Goal: Obtain resource: Download file/media

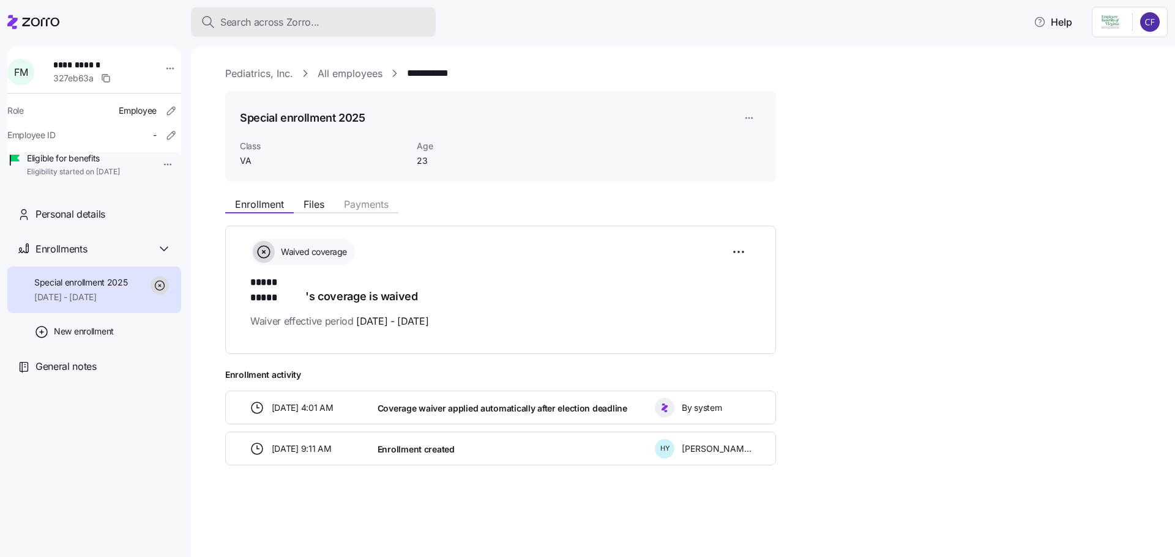
click at [293, 20] on span "Search across Zorro..." at bounding box center [269, 22] width 99 height 15
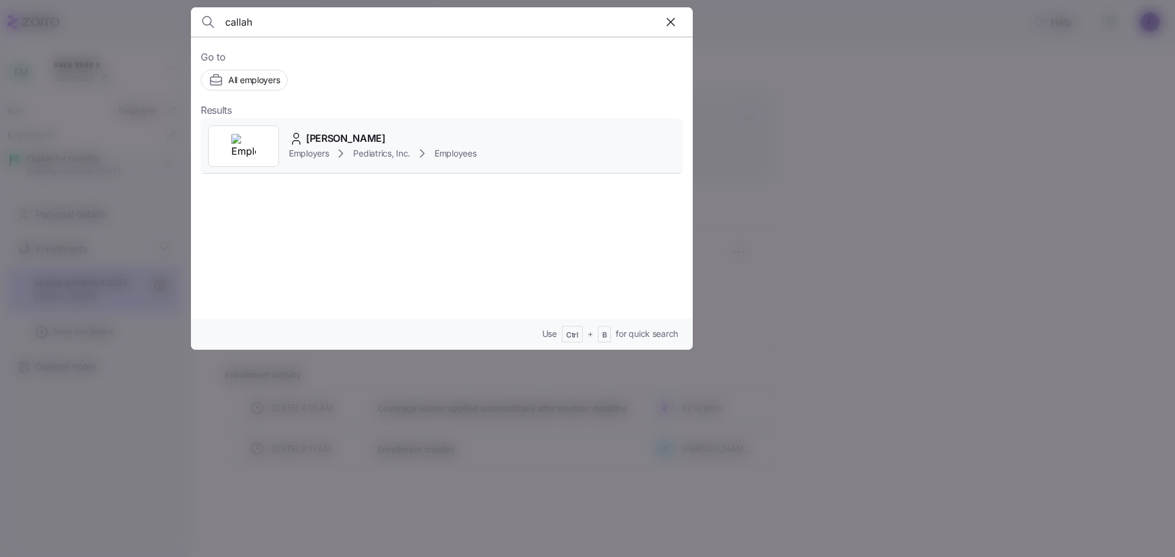
type input "callah"
click at [317, 141] on span "[PERSON_NAME]" at bounding box center [346, 138] width 80 height 15
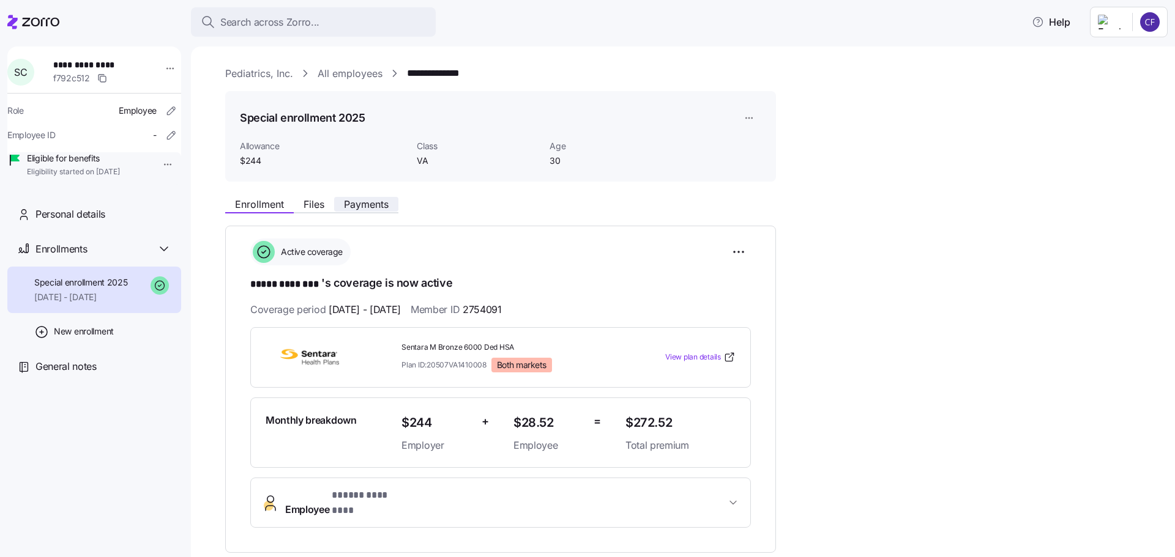
click at [370, 204] on span "Payments" at bounding box center [366, 204] width 45 height 10
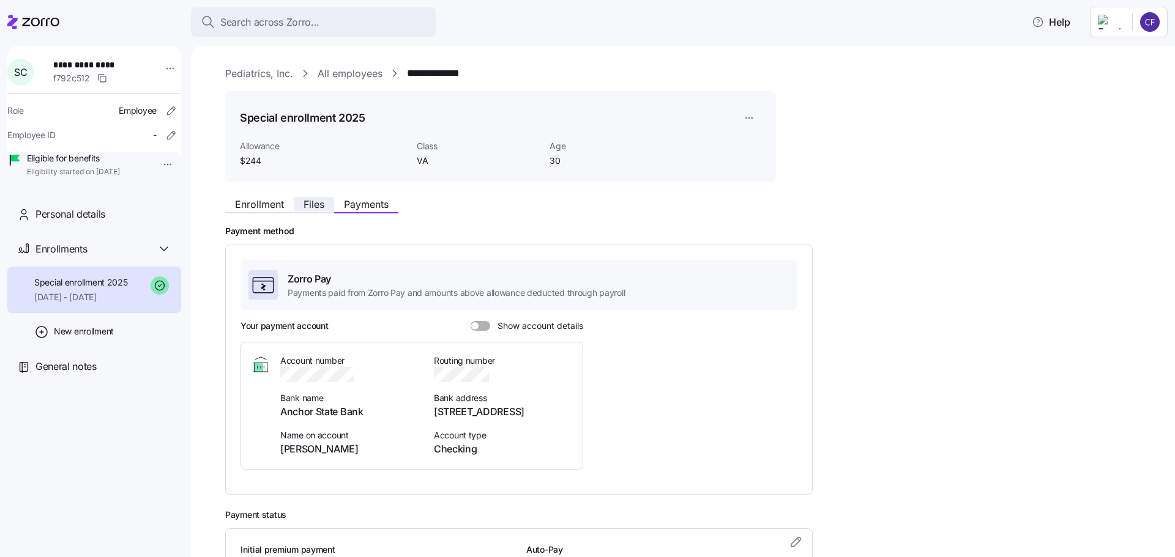
click at [315, 207] on span "Files" at bounding box center [313, 204] width 21 height 10
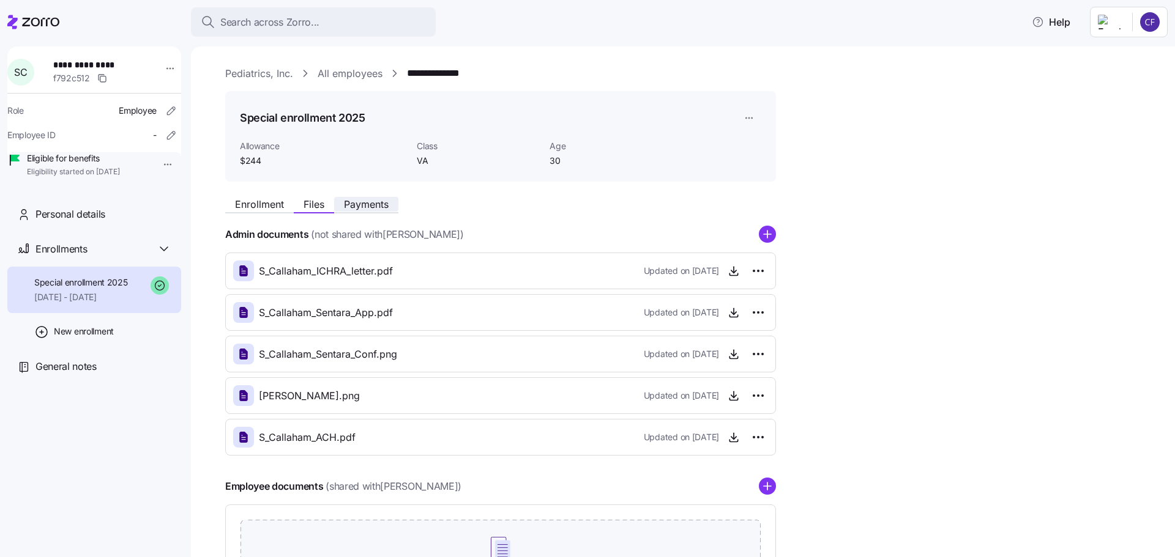
click at [361, 207] on span "Payments" at bounding box center [366, 204] width 45 height 10
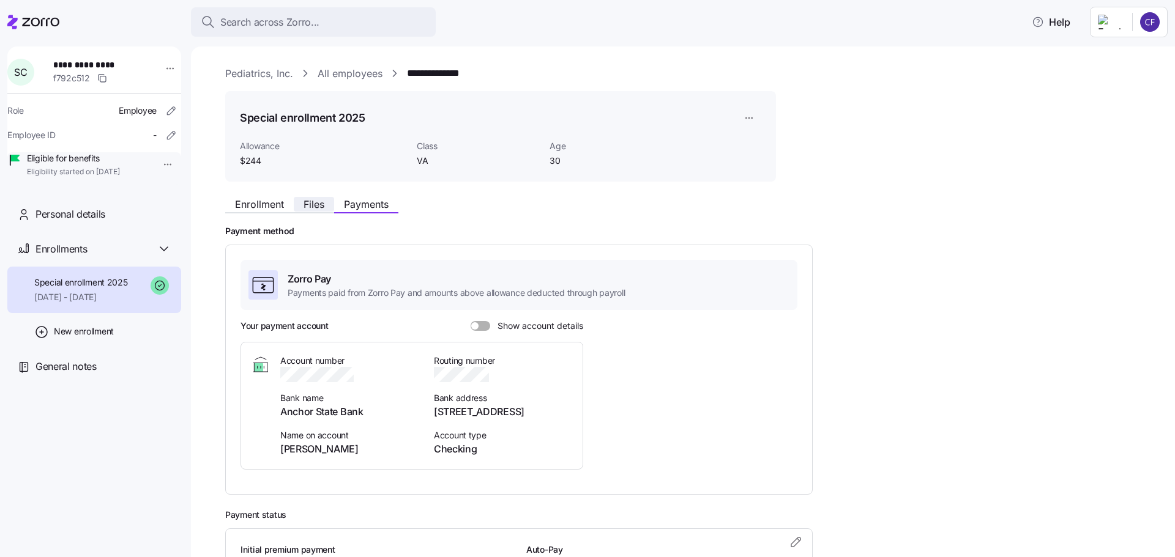
click at [321, 211] on button "Files" at bounding box center [314, 204] width 40 height 15
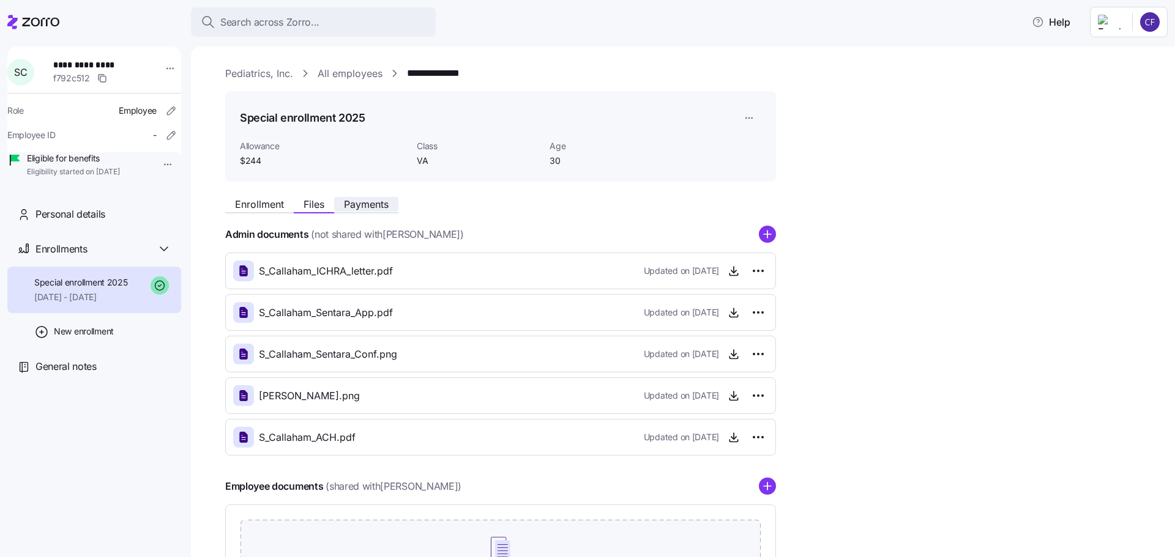
click at [366, 206] on span "Payments" at bounding box center [366, 204] width 45 height 10
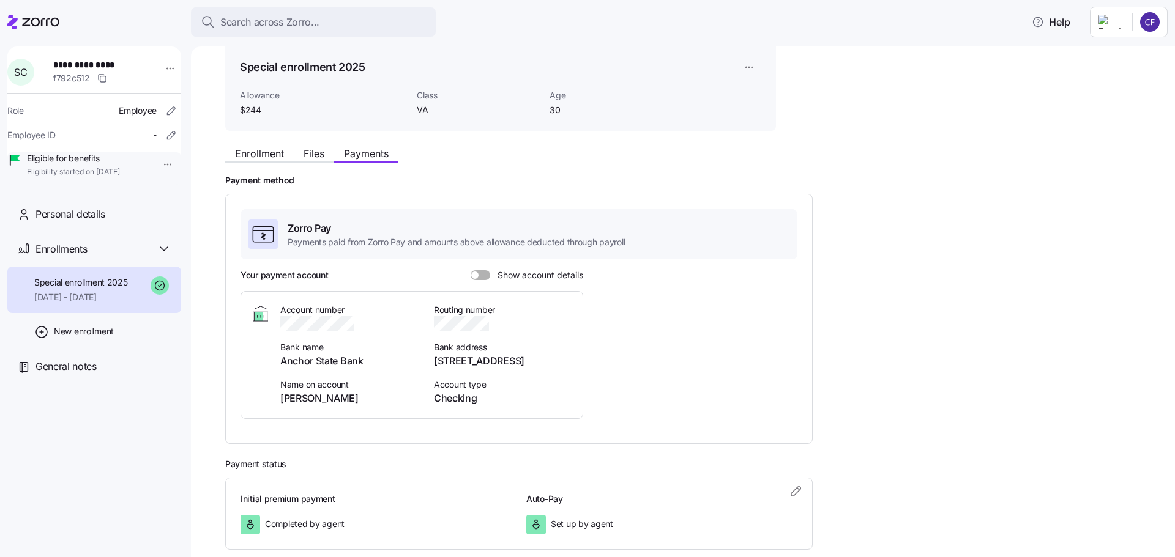
scroll to position [117, 0]
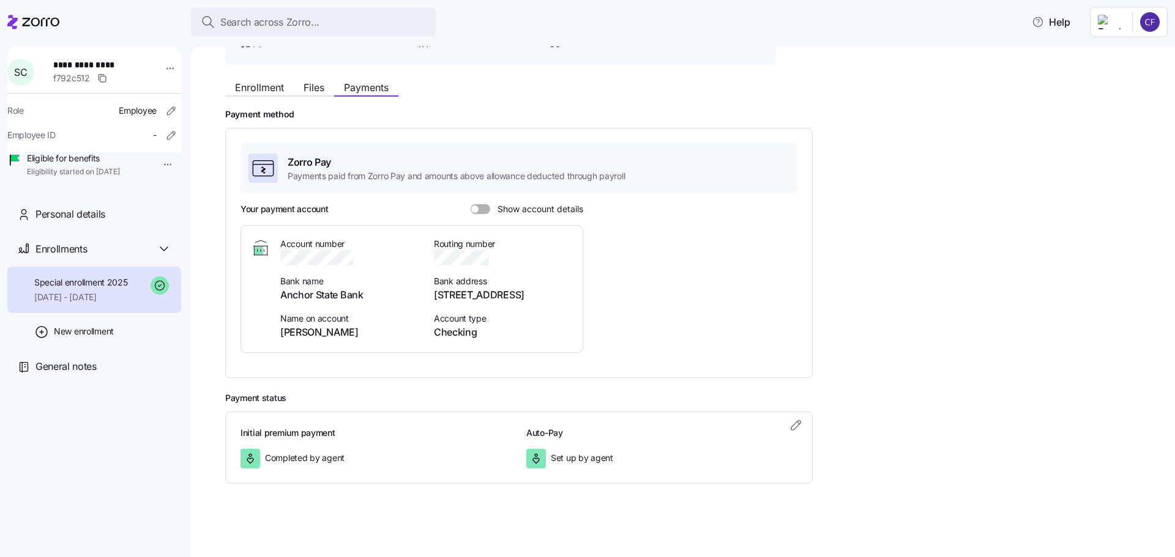
click at [477, 210] on span at bounding box center [474, 209] width 7 height 7
click at [471, 204] on input "Show account details" at bounding box center [471, 204] width 0 height 0
click at [477, 210] on span at bounding box center [477, 209] width 12 height 10
click at [471, 204] on input "Show account details" at bounding box center [471, 204] width 0 height 0
click at [312, 89] on span "Files" at bounding box center [313, 88] width 21 height 10
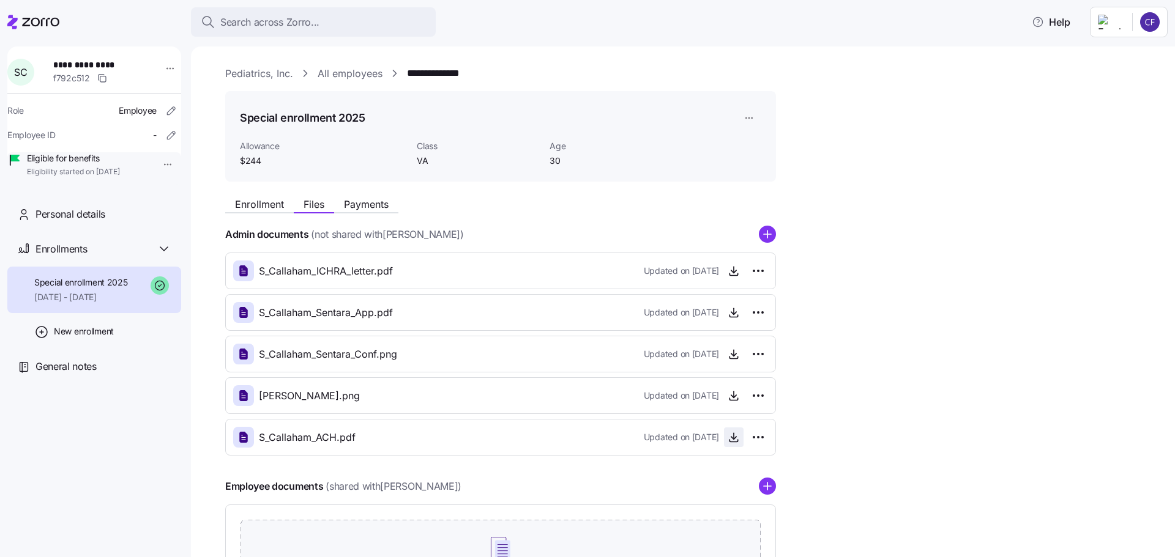
click at [732, 440] on icon "button" at bounding box center [733, 437] width 12 height 12
click at [382, 209] on span "Payments" at bounding box center [366, 204] width 45 height 10
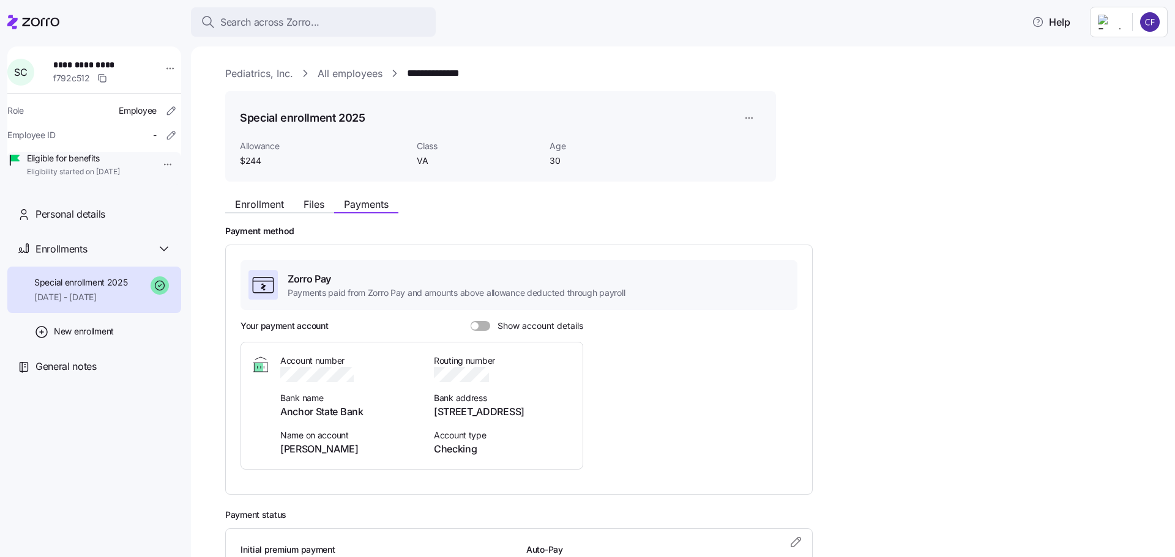
click at [480, 325] on span at bounding box center [484, 326] width 12 height 10
click at [471, 321] on input "Show account details" at bounding box center [471, 321] width 0 height 0
click at [931, 209] on div "Enrollment Files Payments Payment method Zorro Pay Payments paid from Zorro Pay…" at bounding box center [691, 396] width 932 height 409
click at [484, 326] on span at bounding box center [485, 325] width 7 height 7
click at [471, 321] on input "Show account details" at bounding box center [471, 321] width 0 height 0
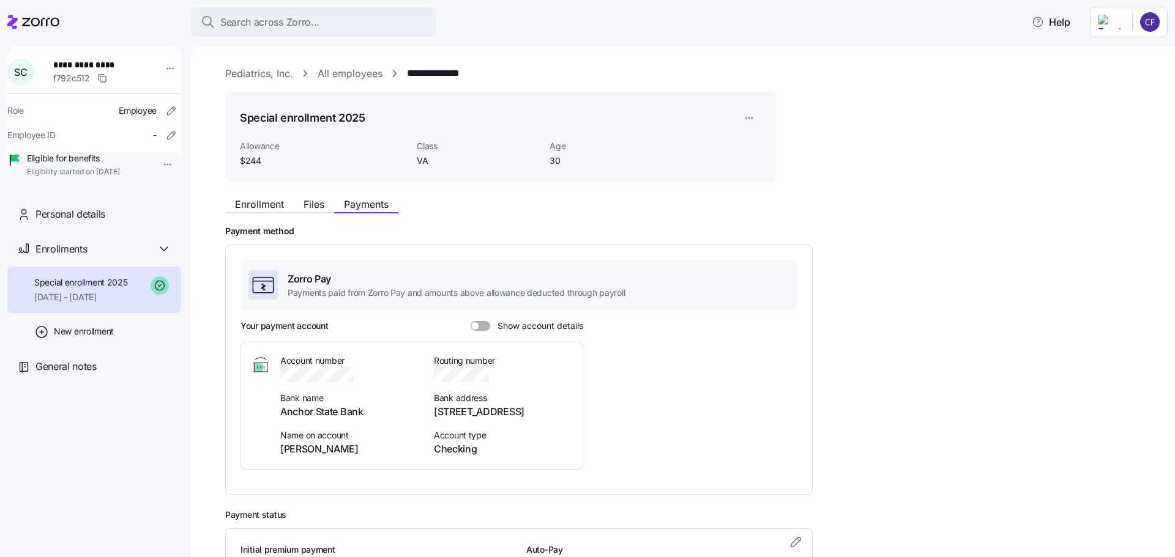
click at [322, 77] on link "All employees" at bounding box center [350, 73] width 65 height 15
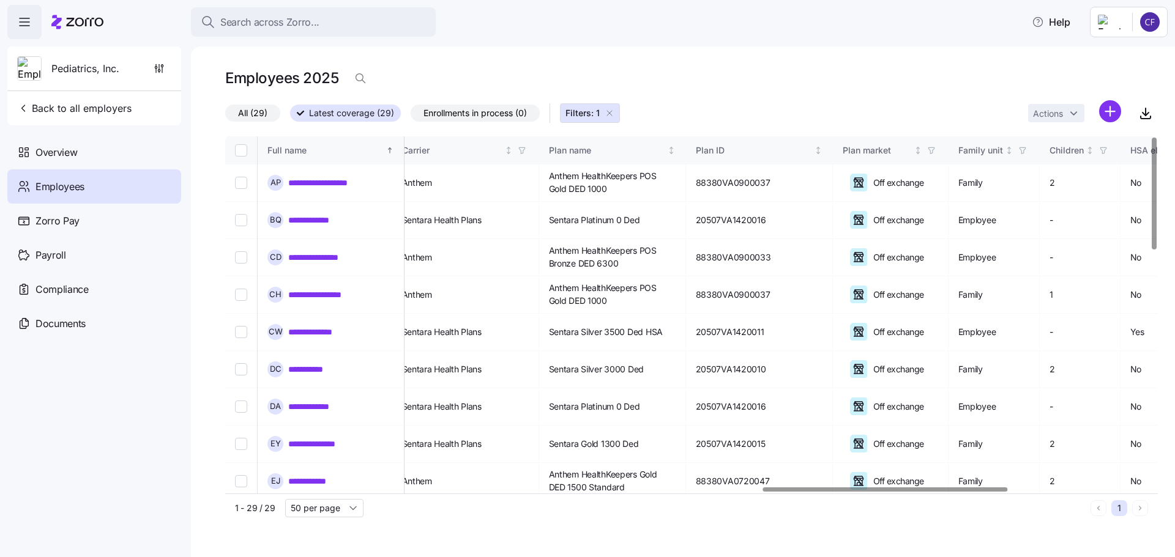
scroll to position [0, 2050]
click at [985, 492] on div at bounding box center [886, 490] width 244 height 4
click at [338, 335] on link "**********" at bounding box center [326, 332] width 77 height 12
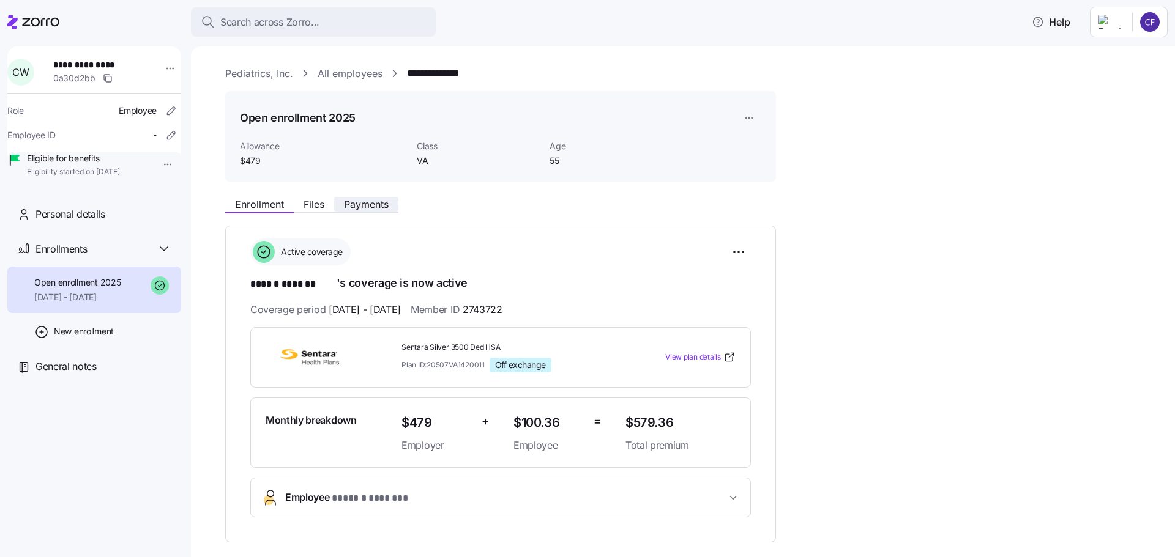
click at [356, 201] on span "Payments" at bounding box center [366, 204] width 45 height 10
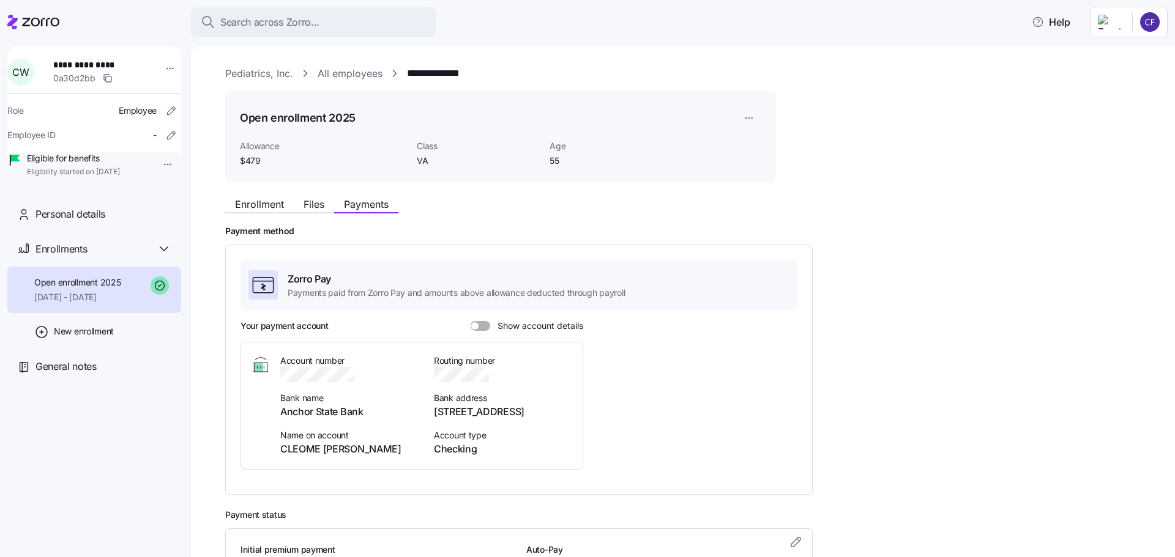
click at [475, 327] on span at bounding box center [474, 325] width 7 height 7
click at [471, 321] on input "Show account details" at bounding box center [471, 321] width 0 height 0
click at [313, 207] on span "Files" at bounding box center [313, 204] width 21 height 10
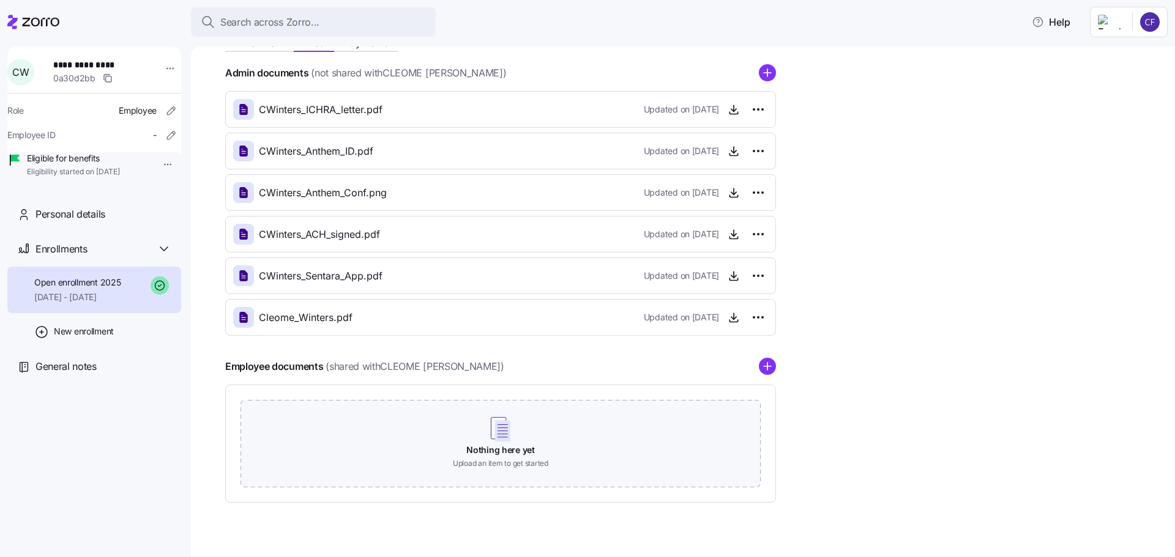
scroll to position [180, 0]
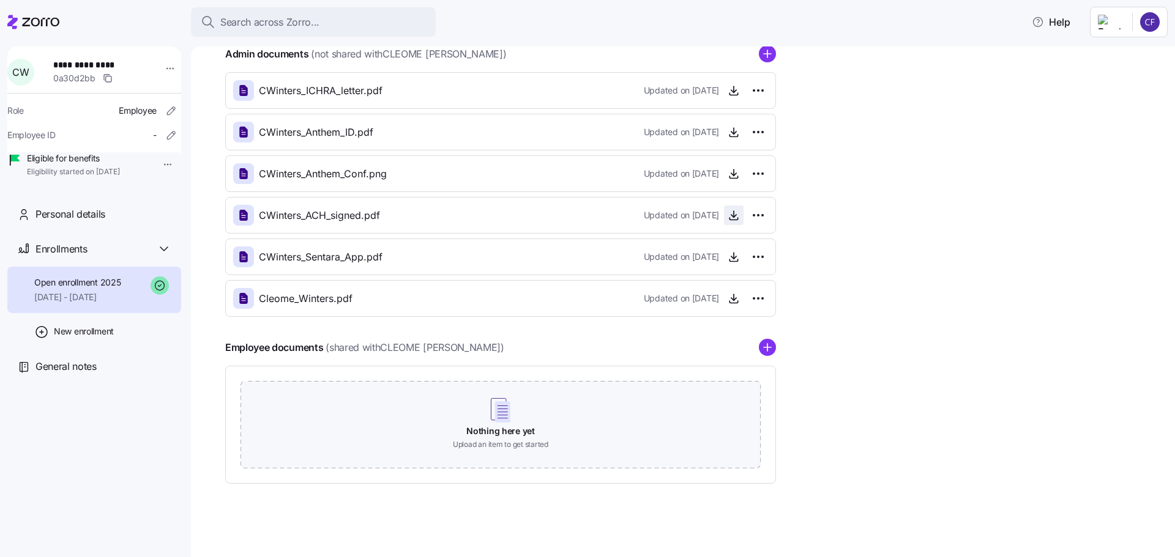
click at [732, 214] on icon "button" at bounding box center [733, 215] width 12 height 12
